Goal: Book appointment/travel/reservation

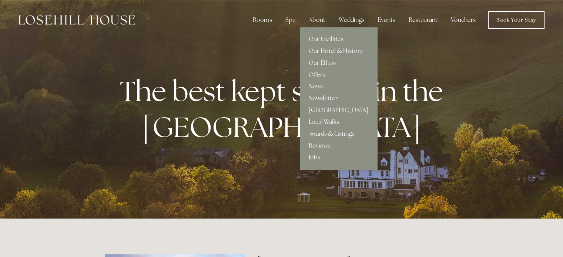
click at [326, 38] on link "Our Facilities" at bounding box center [338, 39] width 77 height 12
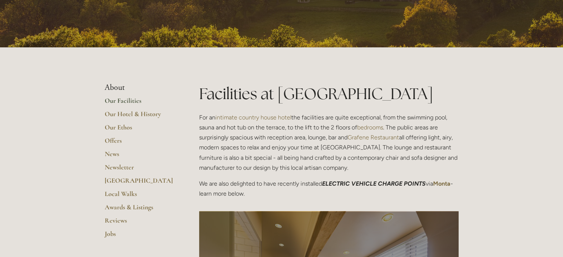
scroll to position [110, 0]
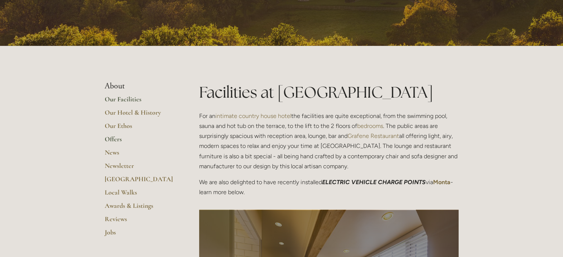
click at [109, 139] on link "Offers" at bounding box center [140, 141] width 71 height 13
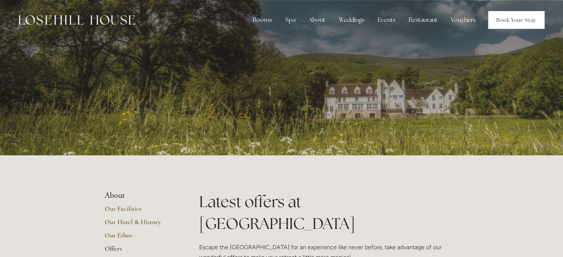
click at [523, 17] on link "Book Your Stay" at bounding box center [517, 20] width 56 height 18
